Goal: Go to known website: Access a specific website the user already knows

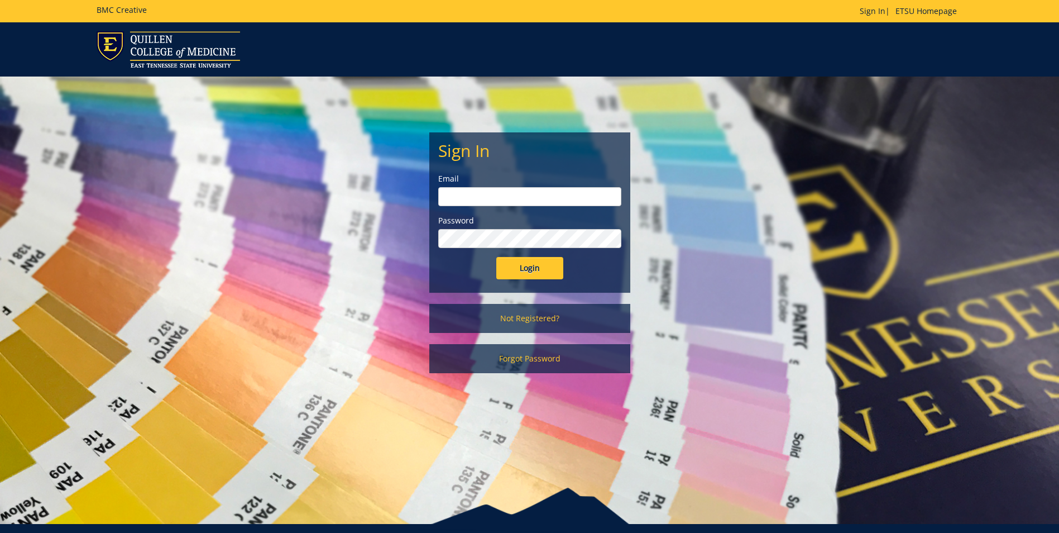
click at [504, 194] on input "email" at bounding box center [529, 196] width 183 height 19
type input "[EMAIL_ADDRESS][DOMAIN_NAME]"
click at [496, 257] on input "Login" at bounding box center [529, 268] width 67 height 22
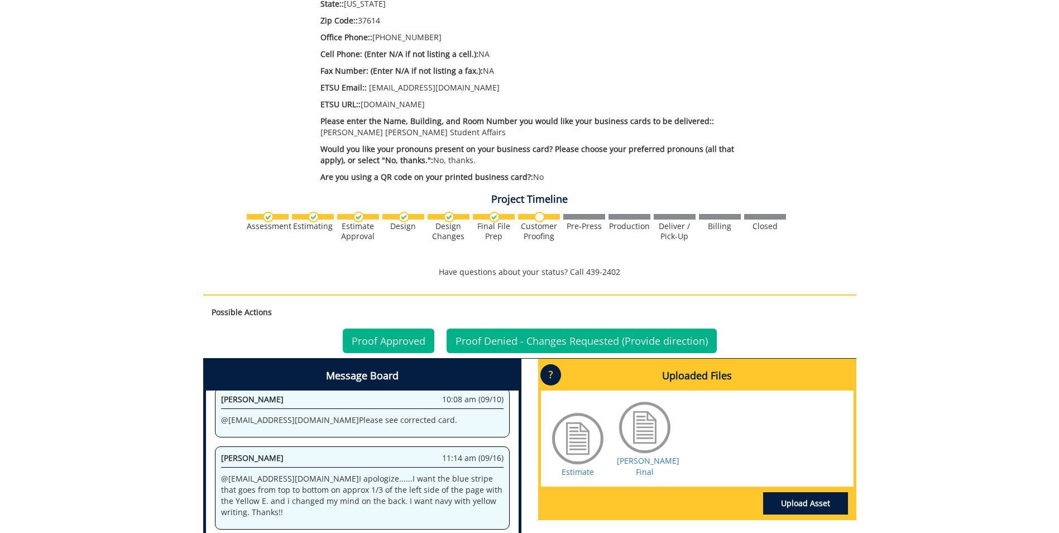
scroll to position [614, 0]
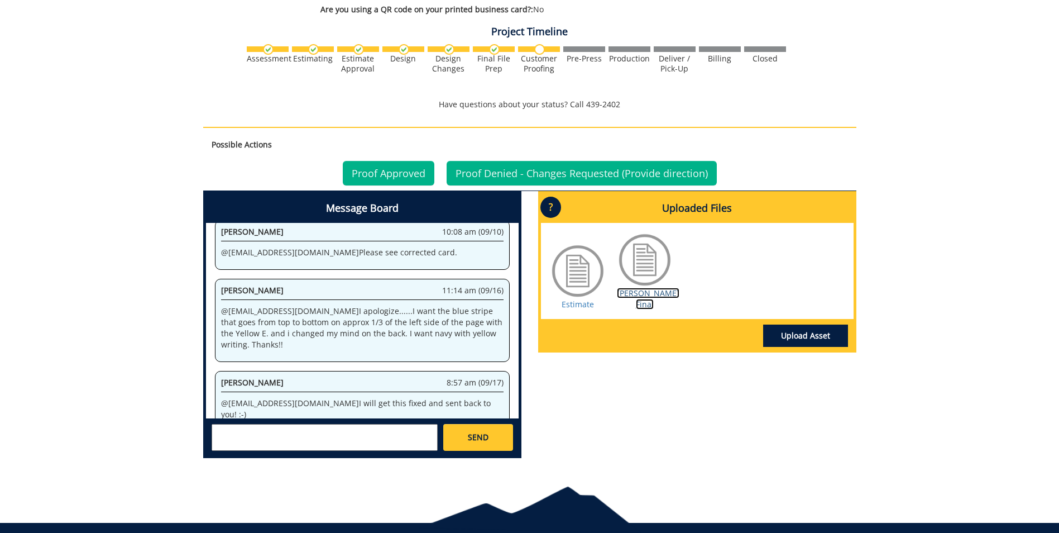
click at [649, 307] on link "Crabtree BC Final" at bounding box center [648, 298] width 63 height 22
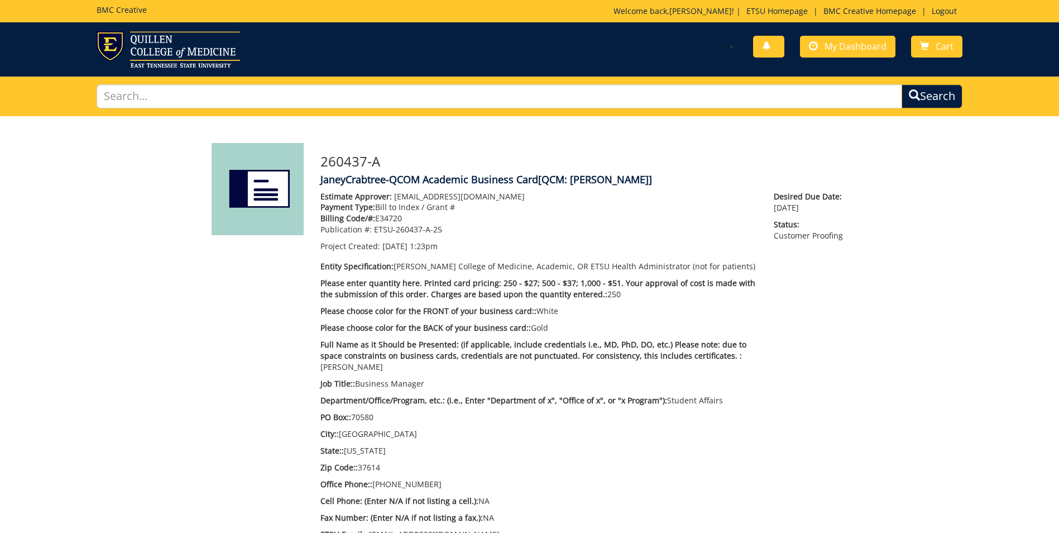
scroll to position [279, 0]
